Goal: Task Accomplishment & Management: Manage account settings

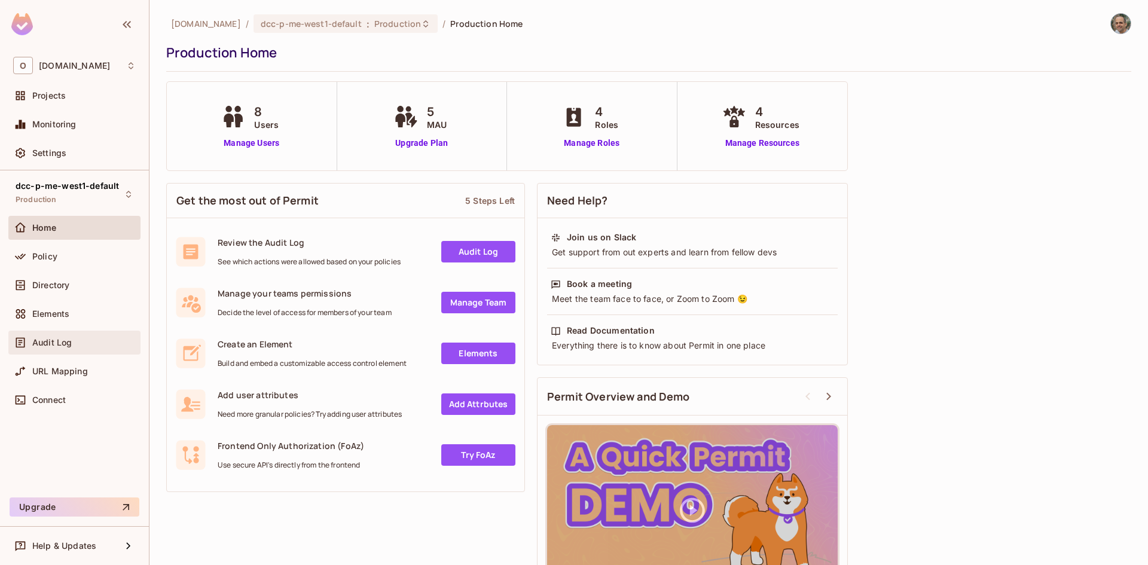
click at [71, 344] on span "Audit Log" at bounding box center [51, 343] width 39 height 10
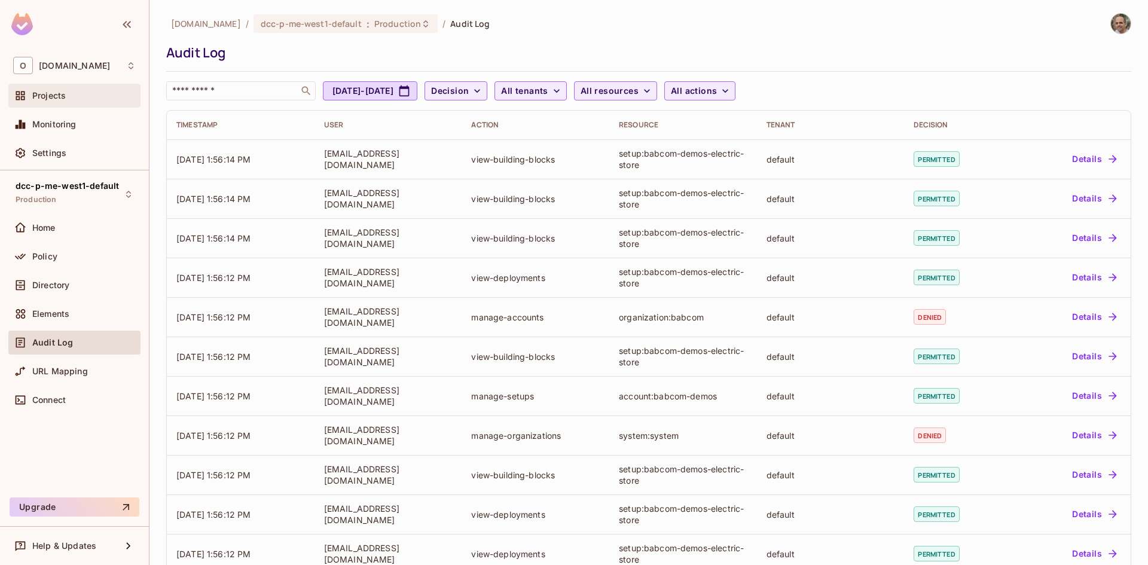
click at [51, 90] on div "Projects" at bounding box center [74, 95] width 123 height 14
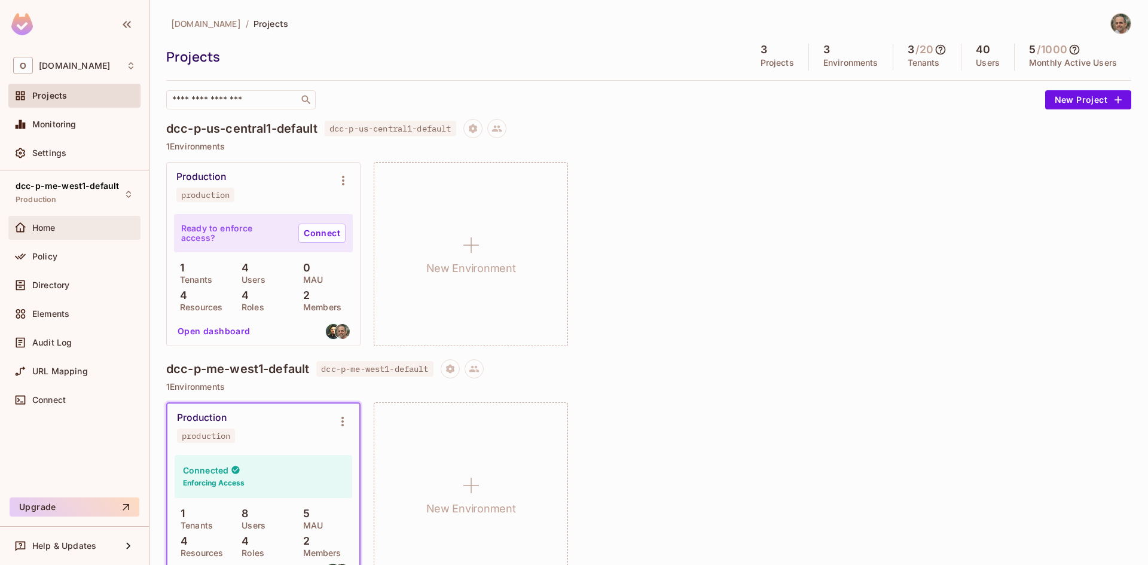
click at [53, 227] on span "Home" at bounding box center [43, 228] width 23 height 10
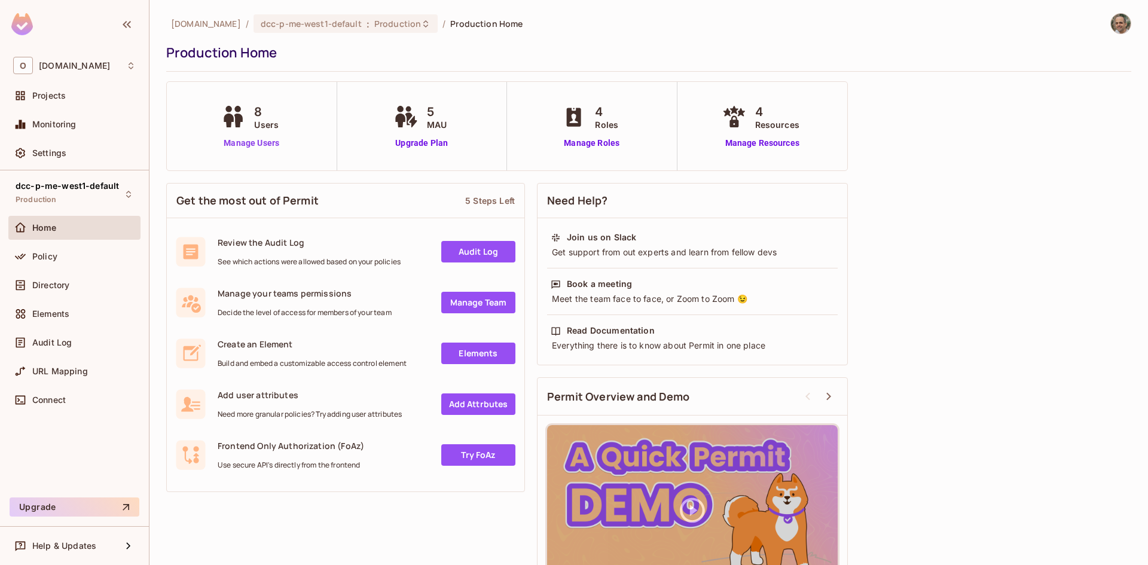
click at [259, 144] on link "Manage Users" at bounding box center [251, 143] width 66 height 13
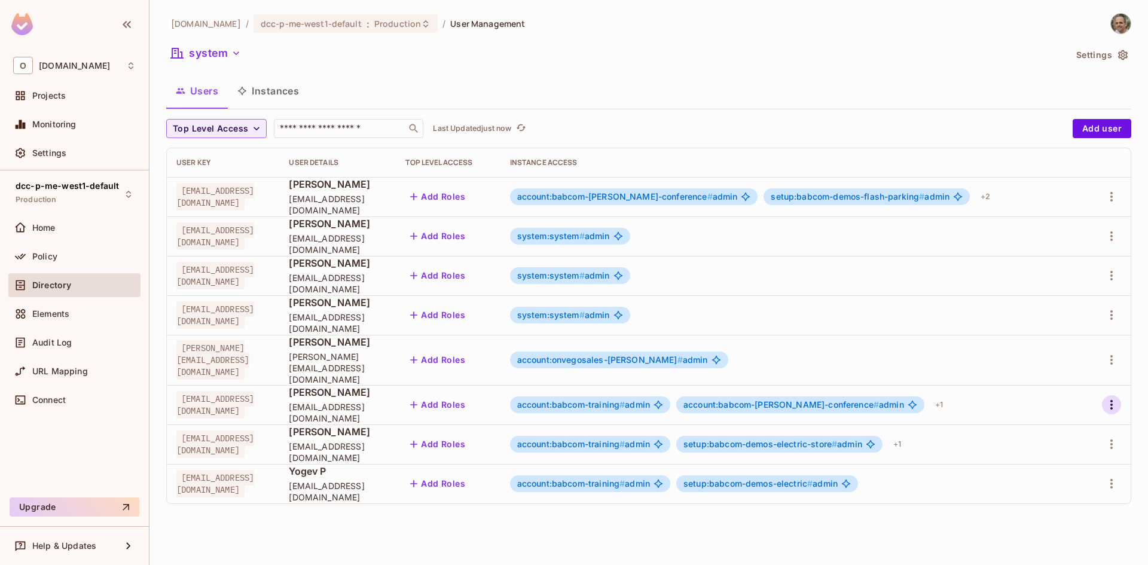
click at [1110, 397] on icon "button" at bounding box center [1111, 404] width 14 height 14
click at [1041, 422] on div "Edit" at bounding box center [1048, 421] width 16 height 12
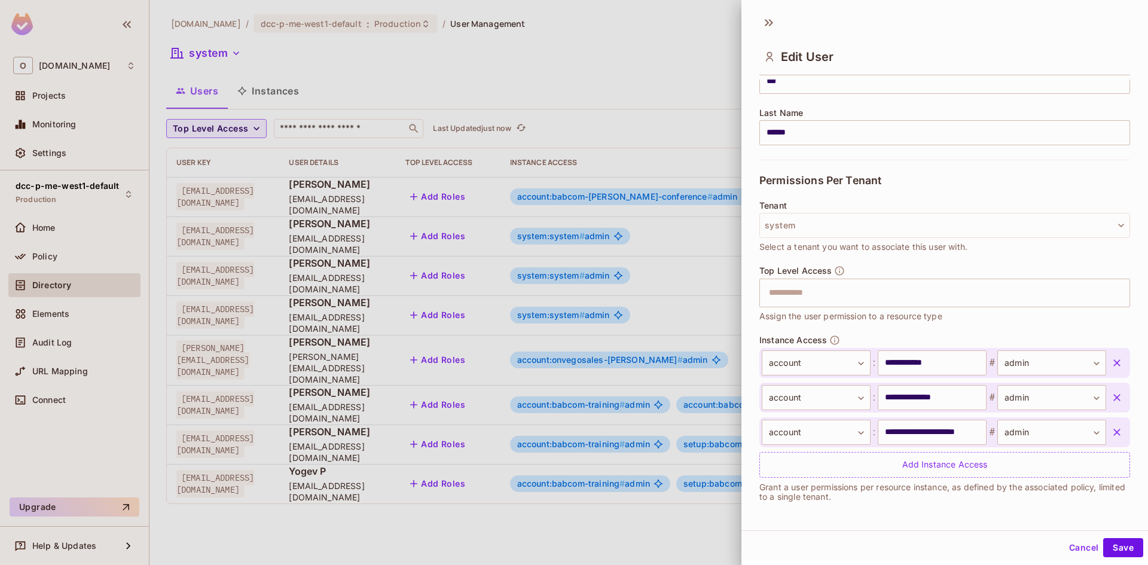
scroll to position [175, 0]
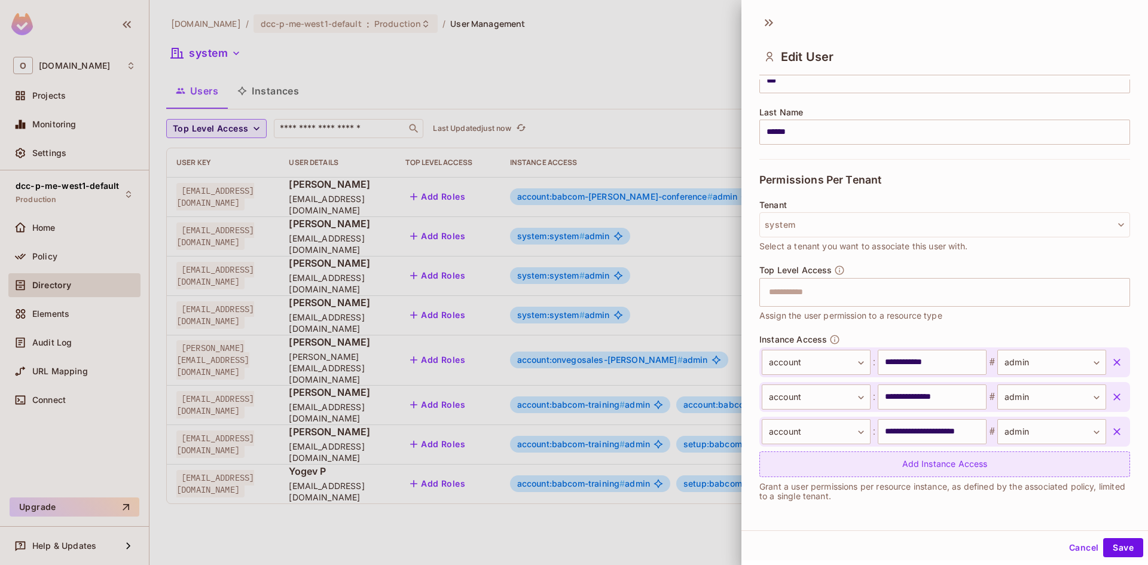
click at [836, 461] on div "Add Instance Access" at bounding box center [944, 464] width 371 height 26
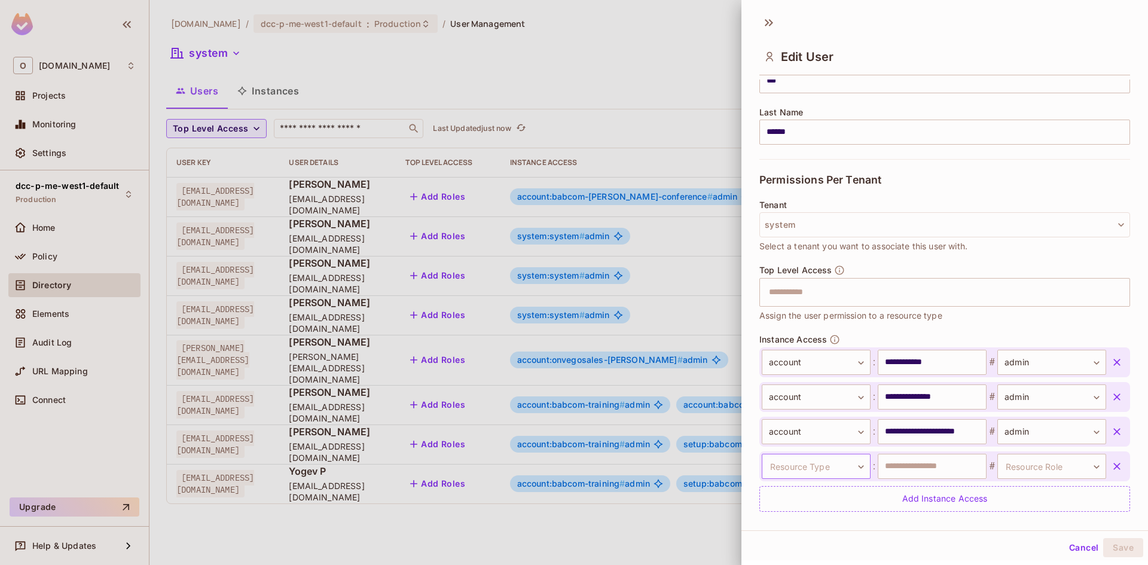
click at [823, 468] on body "O [DOMAIN_NAME] Projects Monitoring Settings dcc-p-me-west1-default Production …" at bounding box center [574, 282] width 1148 height 565
click at [823, 481] on li "account" at bounding box center [808, 475] width 110 height 22
drag, startPoint x: 823, startPoint y: 481, endPoint x: 897, endPoint y: 467, distance: 74.9
click at [897, 467] on input "text" at bounding box center [931, 466] width 109 height 25
type input "*"
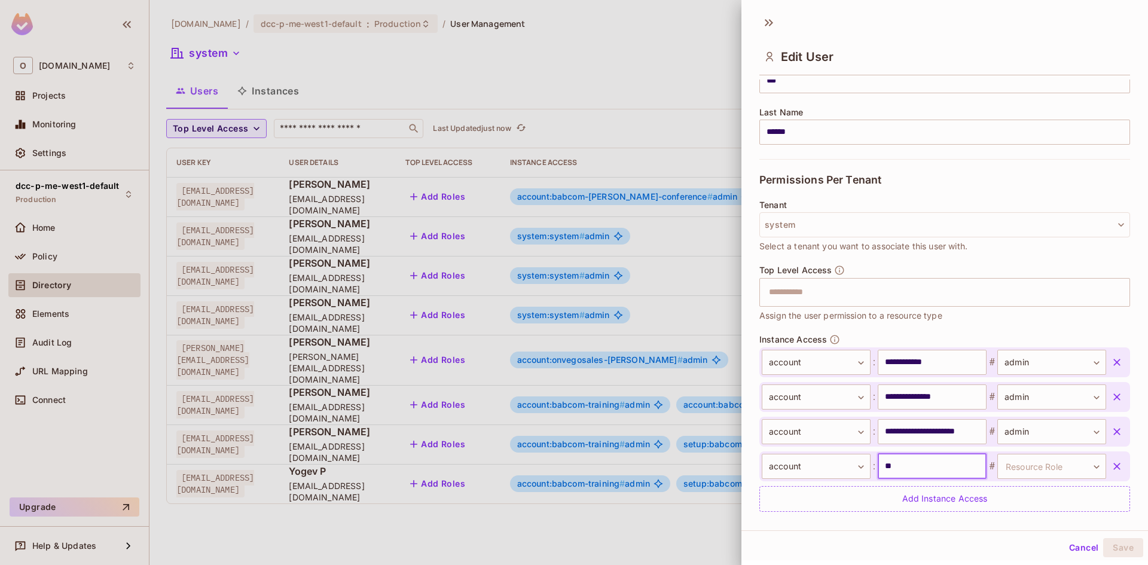
type input "*"
click at [920, 470] on input "**********" at bounding box center [931, 466] width 109 height 25
type input "**********"
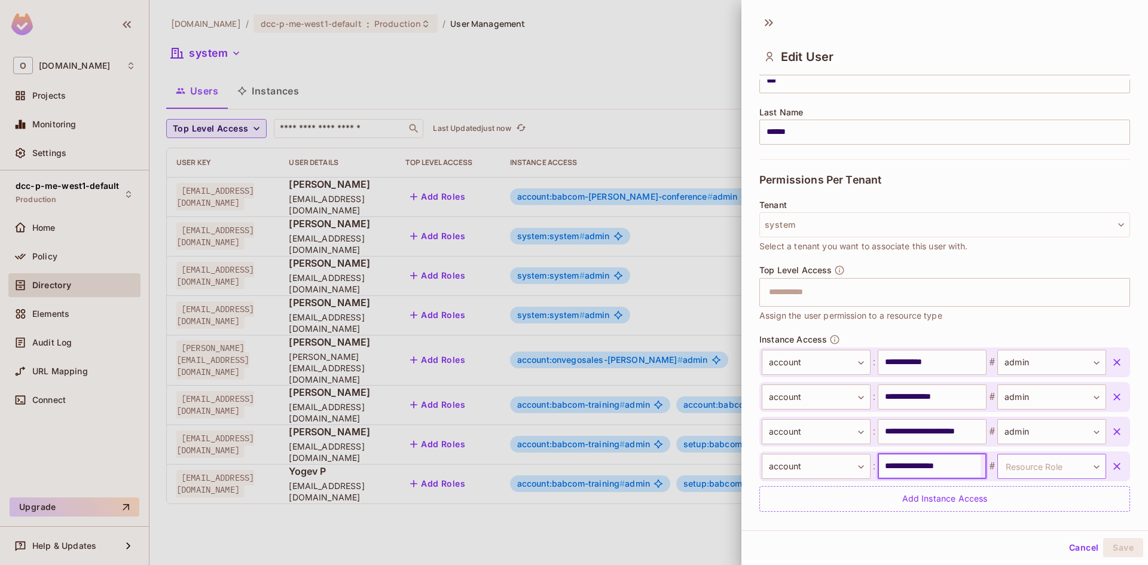
click at [1054, 477] on body "O [DOMAIN_NAME] Projects Monitoring Settings dcc-p-me-west1-default Production …" at bounding box center [574, 282] width 1148 height 565
click at [1023, 522] on li "admin" at bounding box center [1032, 523] width 110 height 22
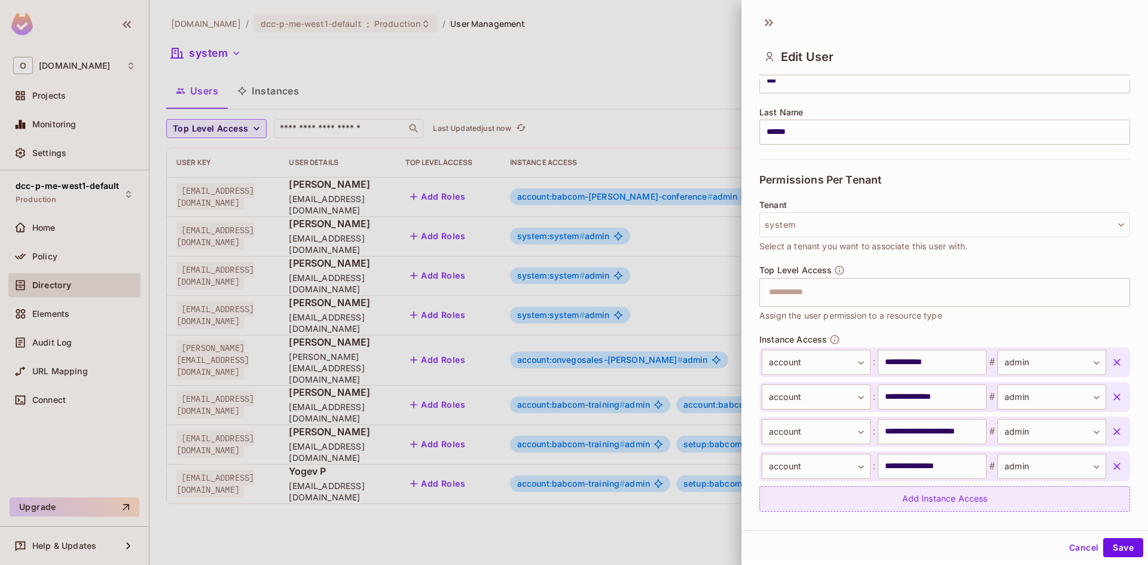
click at [931, 501] on div "Add Instance Access" at bounding box center [944, 499] width 371 height 26
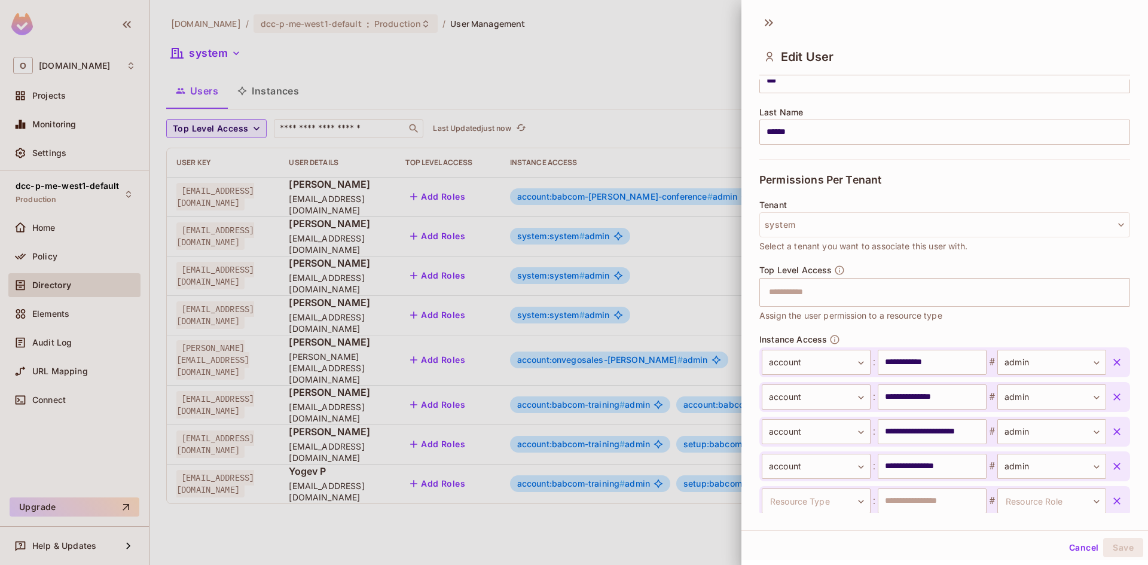
scroll to position [176, 0]
click at [803, 501] on body "O [DOMAIN_NAME] Projects Monitoring Settings dcc-p-me-west1-default Production …" at bounding box center [574, 282] width 1148 height 565
click at [795, 475] on li "account" at bounding box center [808, 475] width 110 height 22
click at [961, 497] on input "text" at bounding box center [931, 500] width 109 height 25
type input "**********"
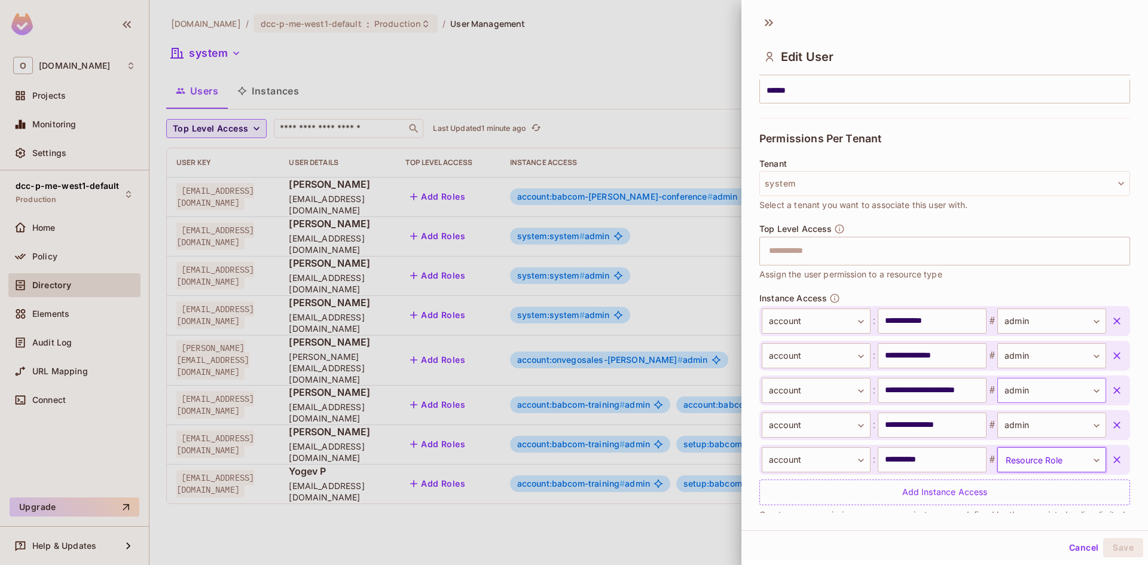
scroll to position [244, 0]
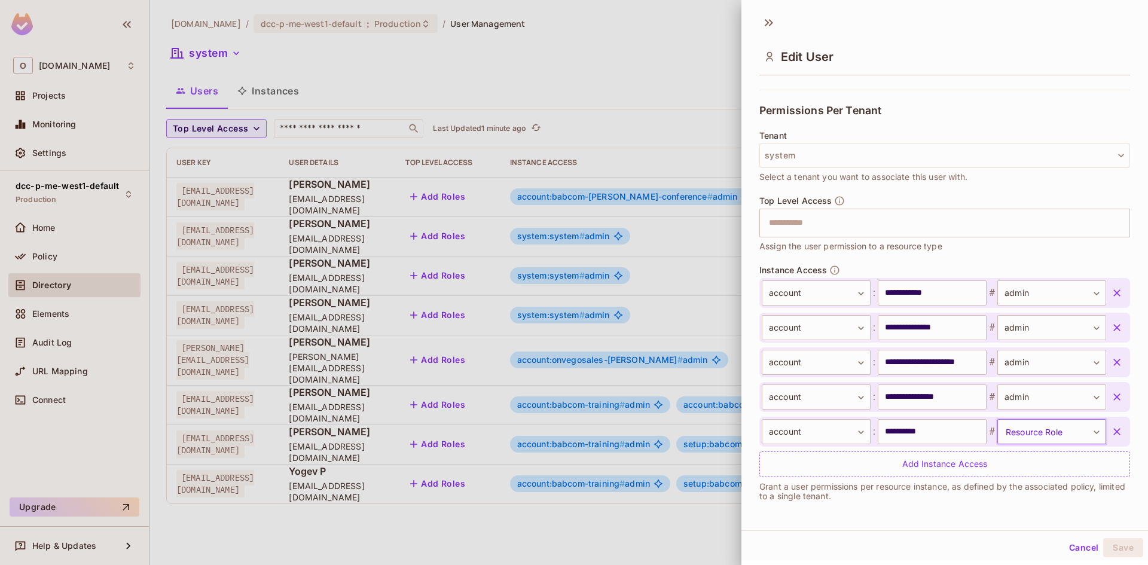
click at [1022, 441] on body "O [DOMAIN_NAME] Projects Monitoring Settings dcc-p-me-west1-default Production …" at bounding box center [574, 282] width 1148 height 565
click at [1020, 487] on li "admin" at bounding box center [1032, 489] width 110 height 22
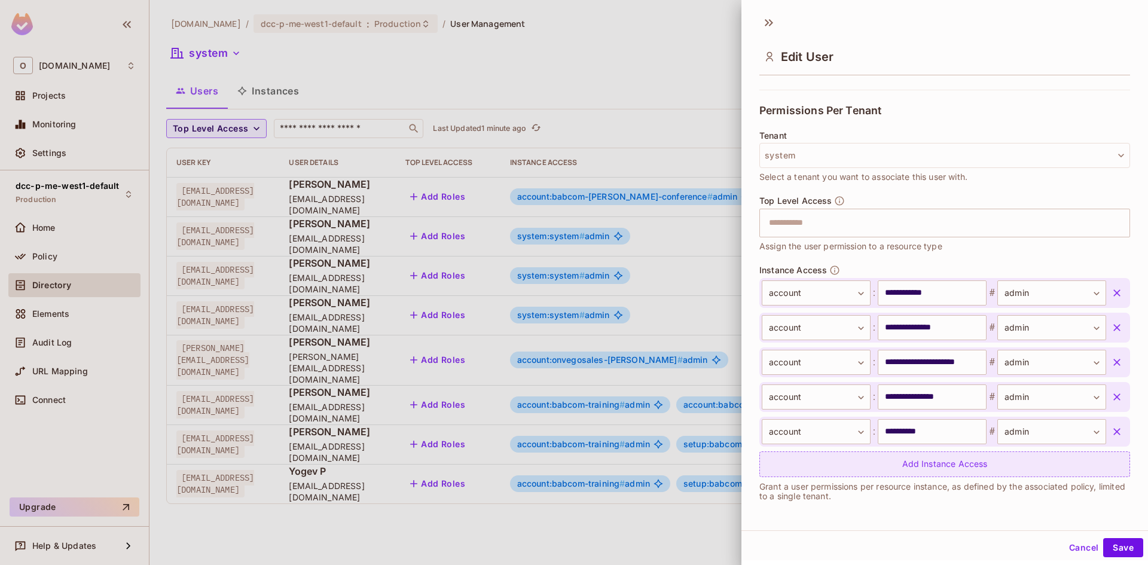
click at [860, 474] on div "Add Instance Access" at bounding box center [944, 464] width 371 height 26
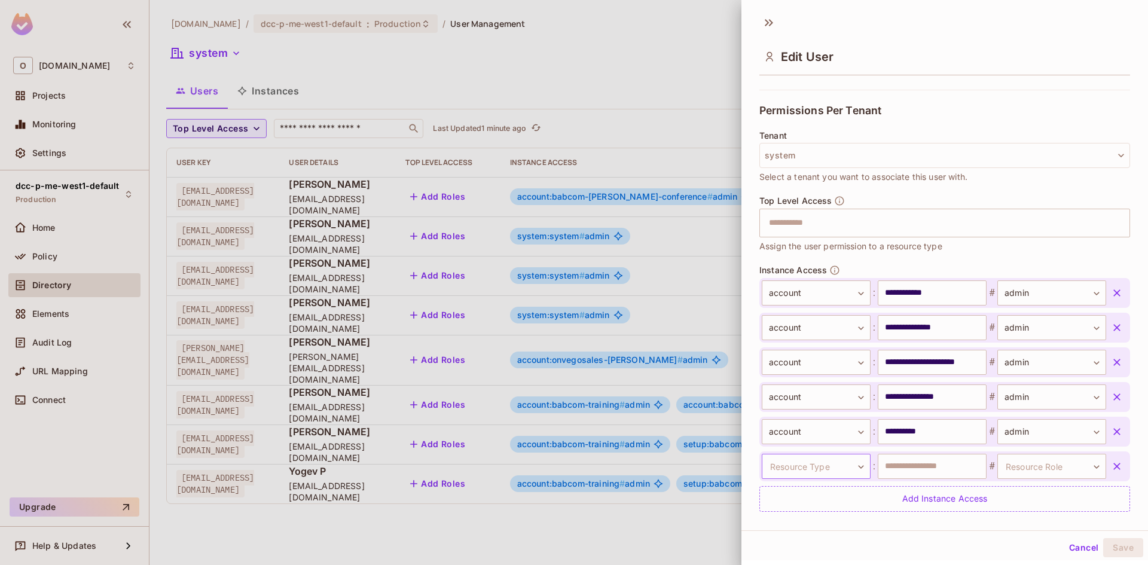
click at [834, 461] on body "O [DOMAIN_NAME] Projects Monitoring Settings dcc-p-me-west1-default Production …" at bounding box center [574, 282] width 1148 height 565
click at [776, 472] on li "account" at bounding box center [808, 475] width 110 height 22
click at [897, 463] on input "text" at bounding box center [931, 466] width 109 height 25
paste input "**********"
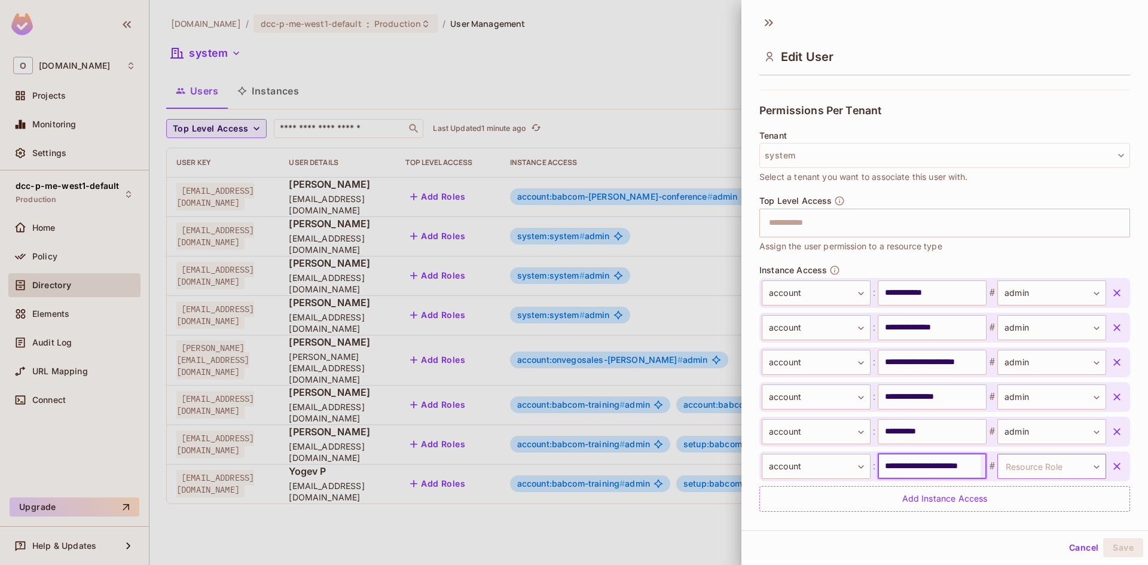
type input "**********"
click at [1028, 466] on body "O [DOMAIN_NAME] Projects Monitoring Settings dcc-p-me-west1-default Production …" at bounding box center [574, 282] width 1148 height 565
click at [1023, 527] on li "admin" at bounding box center [1032, 523] width 110 height 22
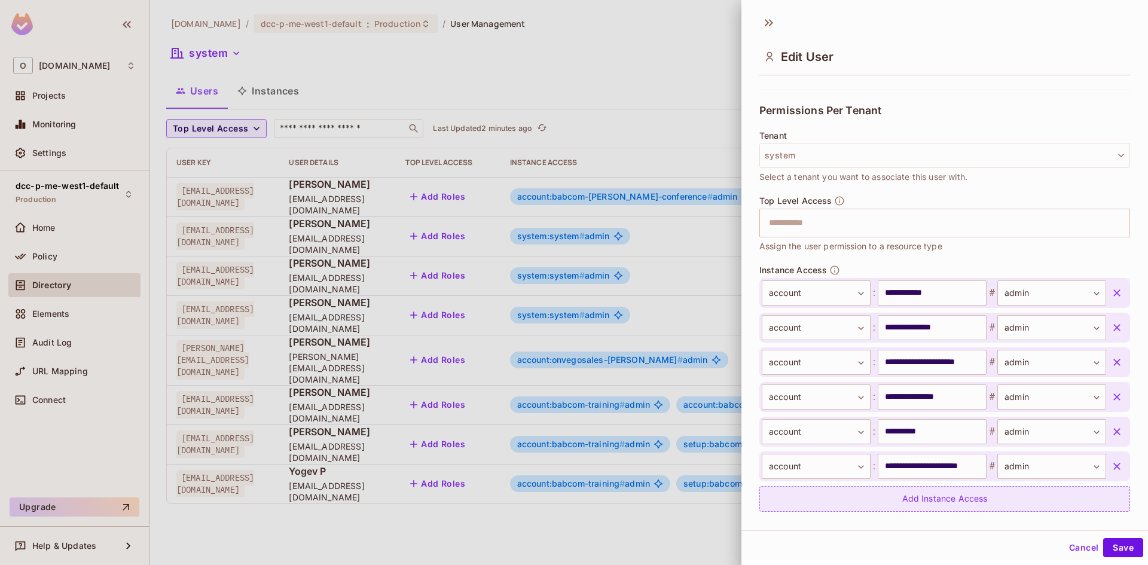
click at [888, 503] on div "Add Instance Access" at bounding box center [944, 499] width 371 height 26
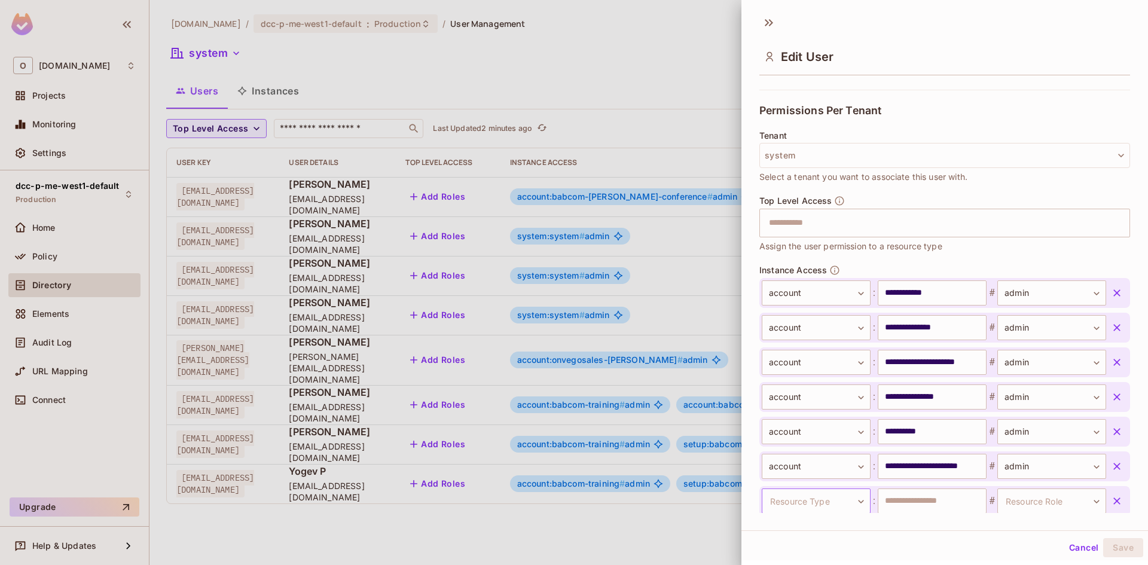
scroll to position [245, 0]
click at [802, 495] on body "O [DOMAIN_NAME] Projects Monitoring Settings dcc-p-me-west1-default Production …" at bounding box center [574, 282] width 1148 height 565
click at [798, 475] on li "account" at bounding box center [808, 475] width 110 height 22
click at [910, 498] on input "text" at bounding box center [931, 500] width 109 height 25
type input "**********"
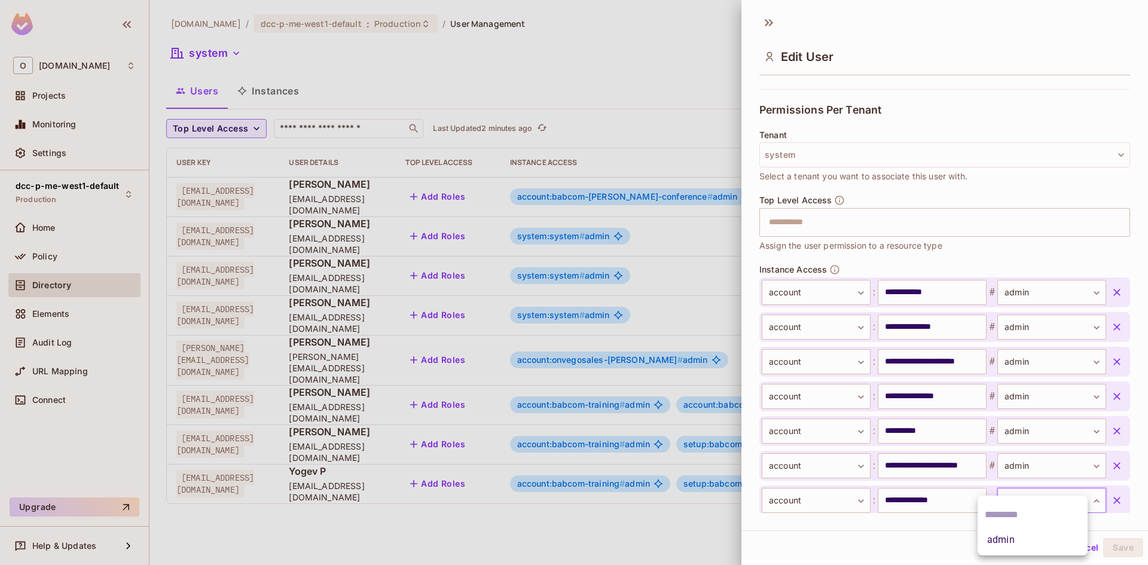
click at [1022, 495] on body "O [DOMAIN_NAME] Projects Monitoring Settings dcc-p-me-west1-default Production …" at bounding box center [574, 282] width 1148 height 565
click at [1008, 533] on li "admin" at bounding box center [1032, 540] width 110 height 22
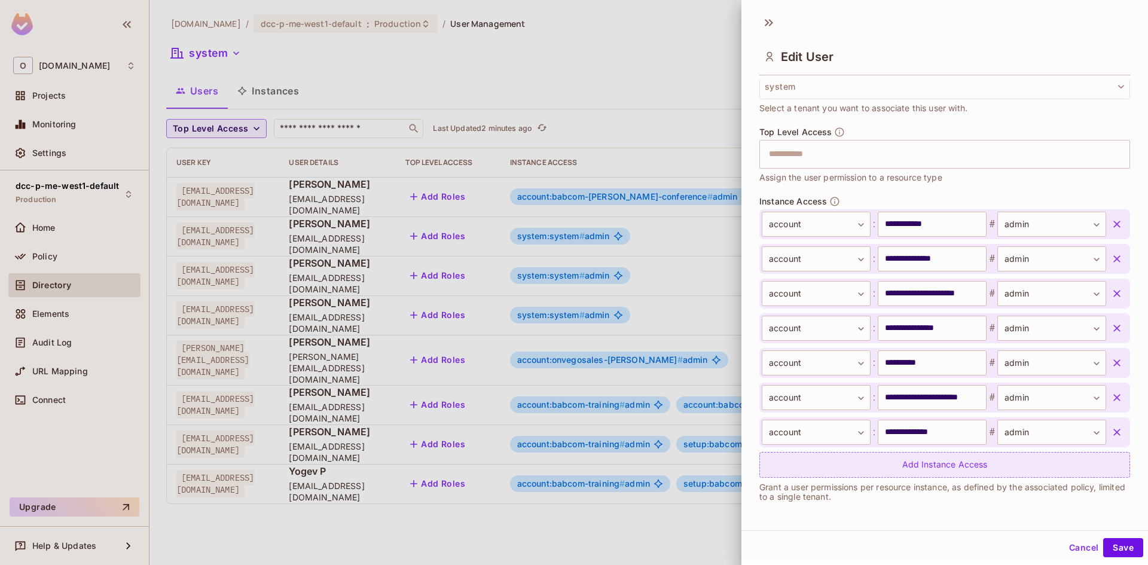
scroll to position [314, 0]
click at [1115, 549] on button "Save" at bounding box center [1123, 547] width 40 height 19
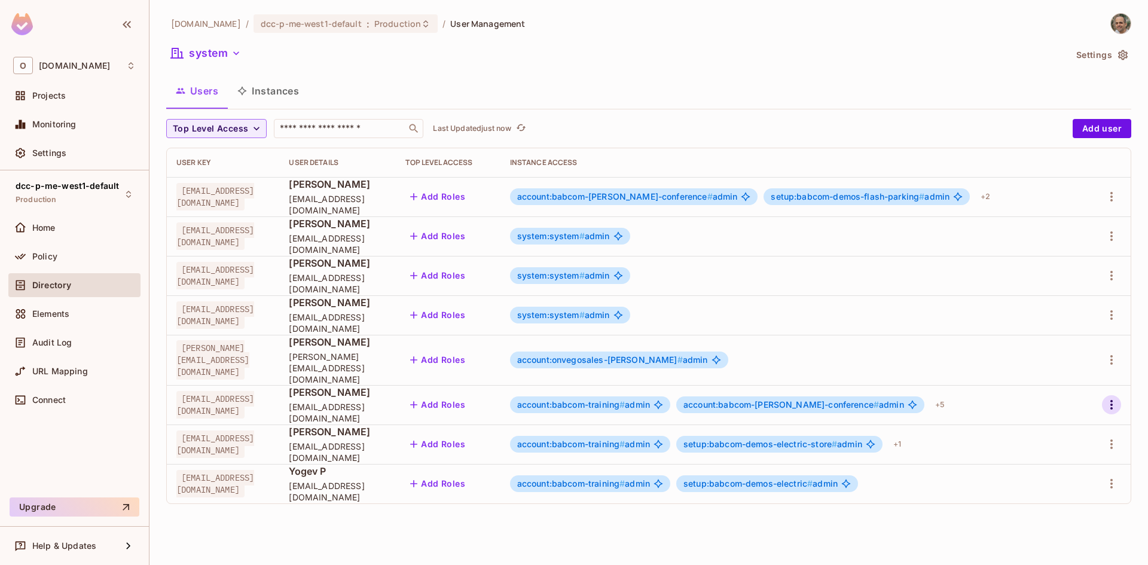
click at [1110, 402] on button "button" at bounding box center [1111, 404] width 19 height 19
click at [1069, 422] on li "Edit" at bounding box center [1060, 421] width 106 height 26
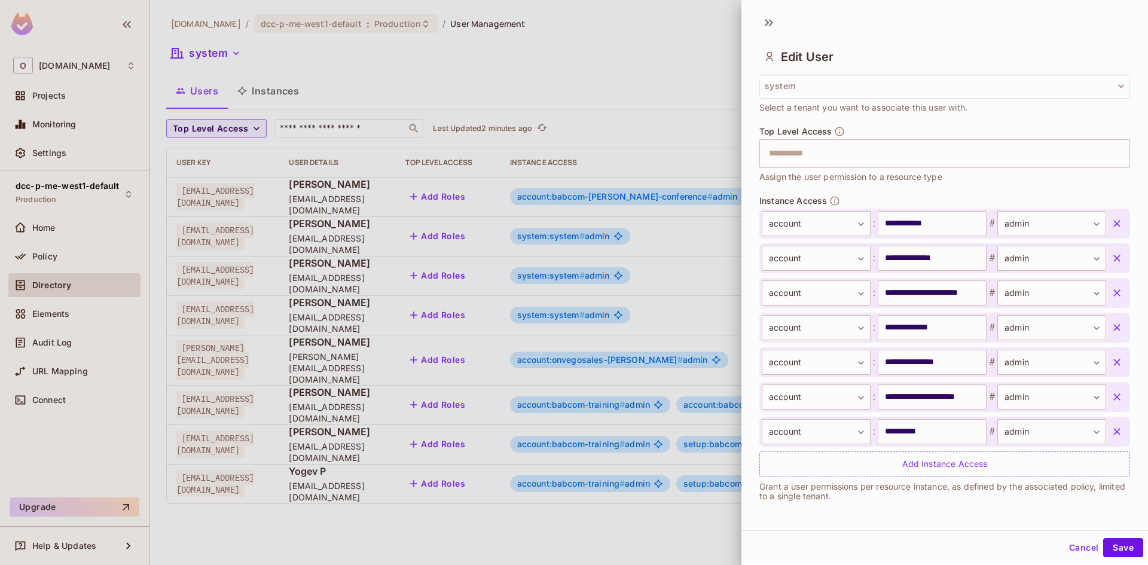
click at [420, 59] on div at bounding box center [574, 282] width 1148 height 565
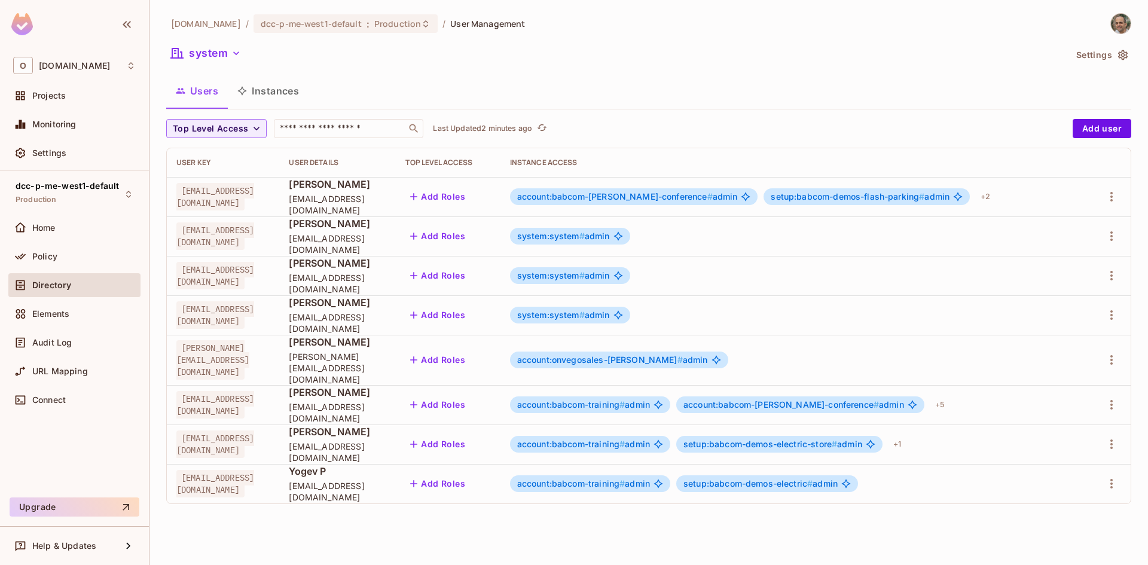
click at [879, 399] on span "account:babcom-[PERSON_NAME]-conference #" at bounding box center [780, 404] width 195 height 10
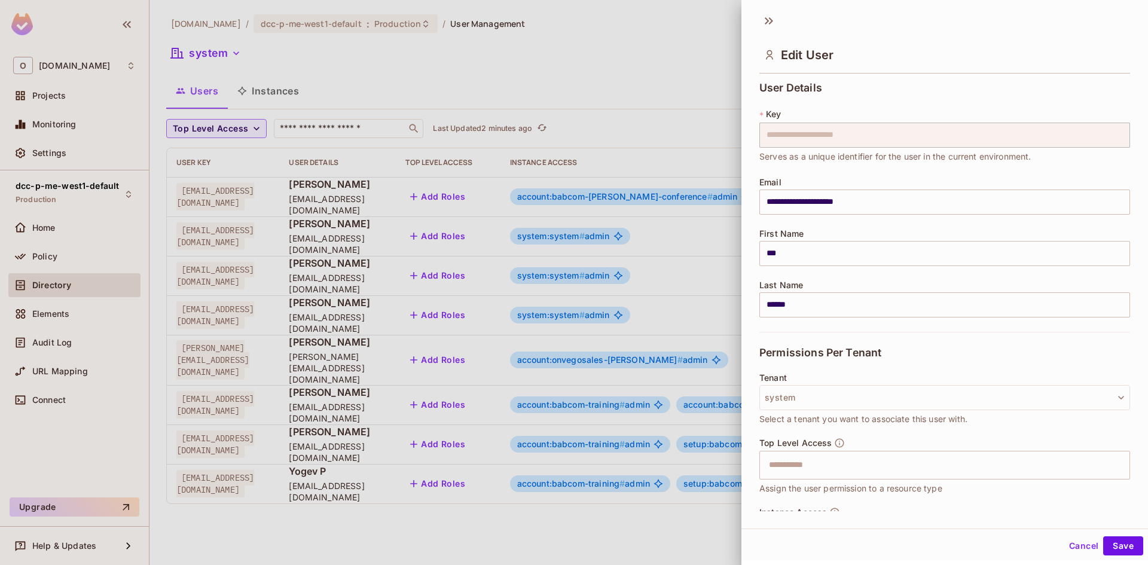
scroll to position [0, 0]
click at [701, 160] on div at bounding box center [574, 282] width 1148 height 565
